Goal: Navigation & Orientation: Find specific page/section

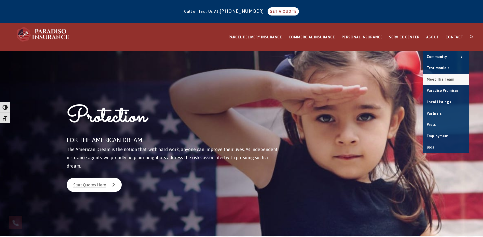
click at [441, 80] on span "Meet the Team" at bounding box center [441, 79] width 28 height 4
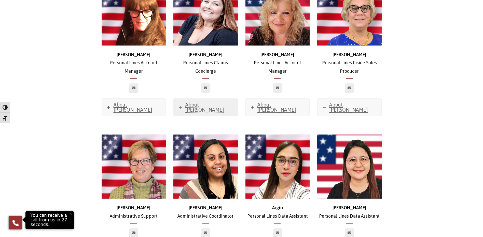
scroll to position [1707, 0]
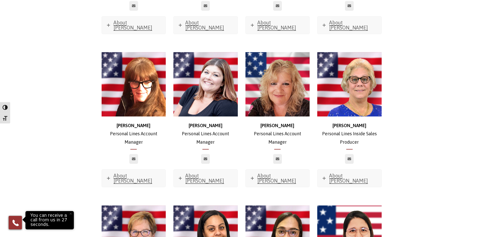
scroll to position [1708, 0]
